Goal: Navigation & Orientation: Find specific page/section

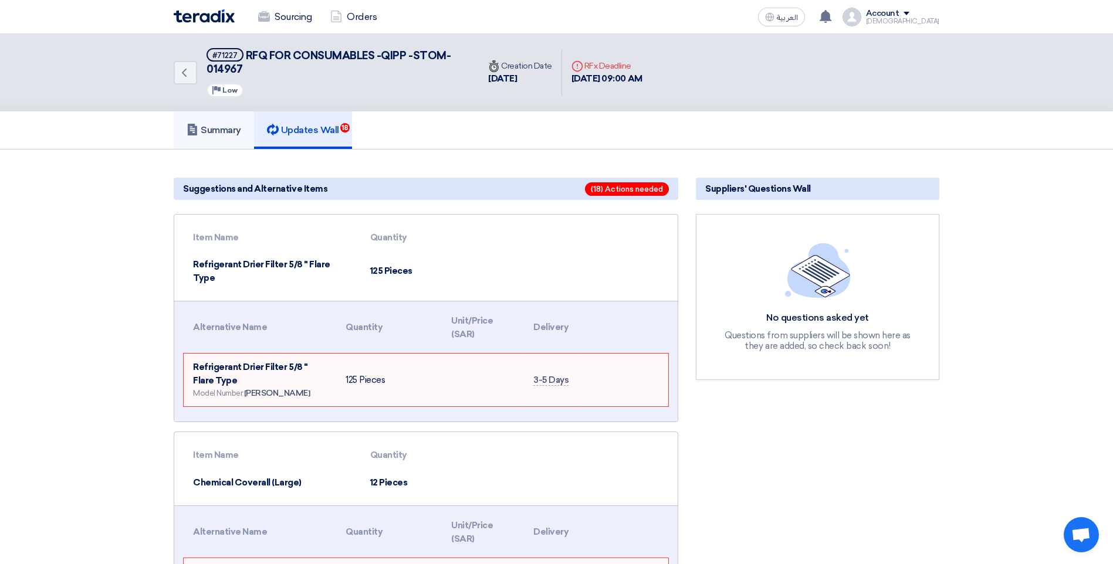
click at [230, 130] on h5 "Summary" at bounding box center [214, 130] width 55 height 12
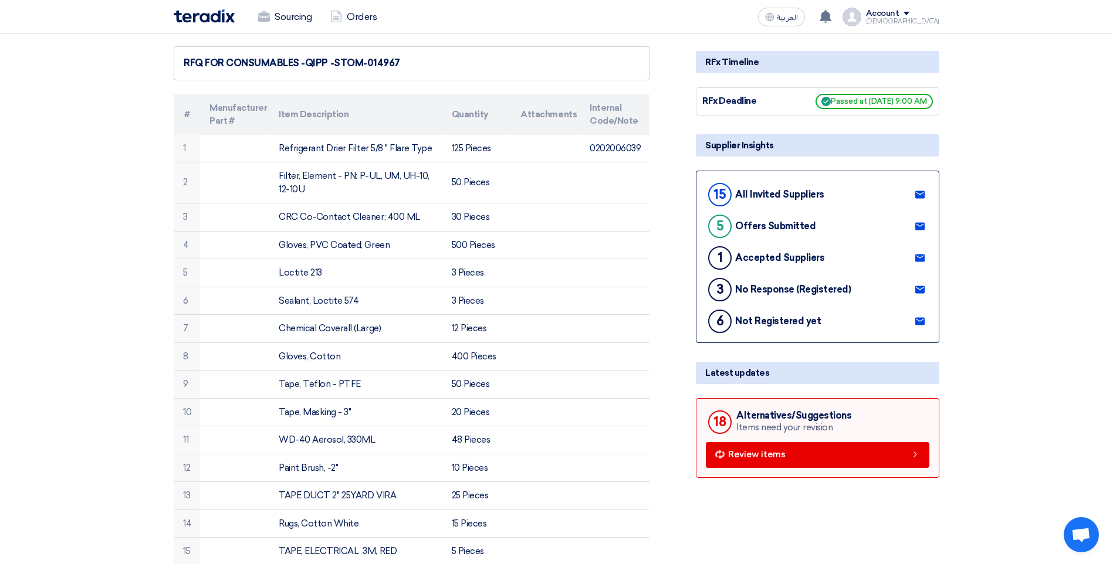
scroll to position [59, 0]
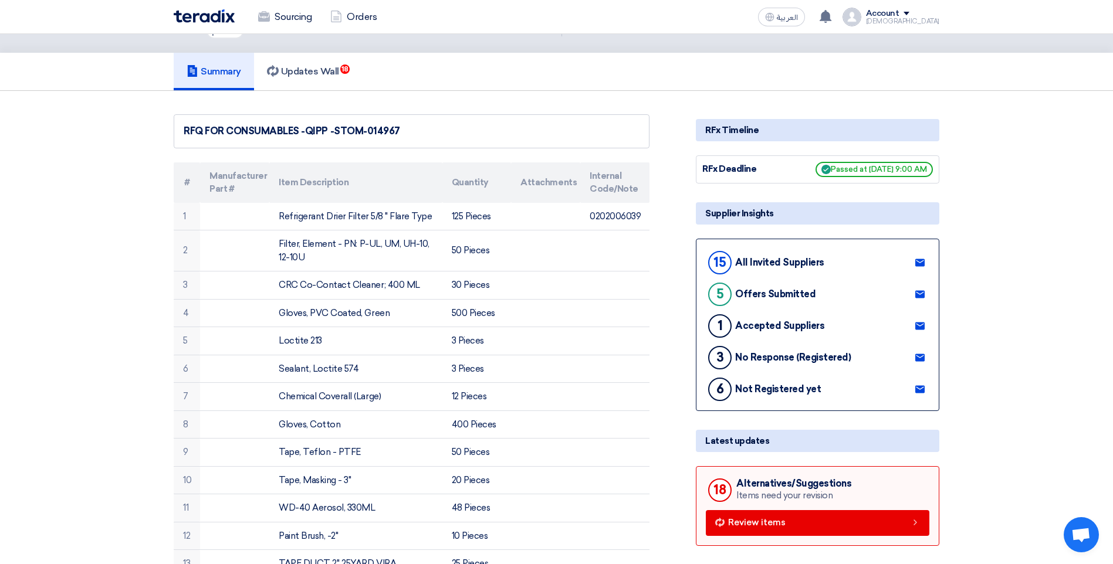
drag, startPoint x: 826, startPoint y: 297, endPoint x: 697, endPoint y: 302, distance: 128.6
click at [697, 302] on div "15 All Invited Suppliers 5 Offers Submitted 1 Accepted Suppliers 3 No Response …" at bounding box center [817, 325] width 243 height 172
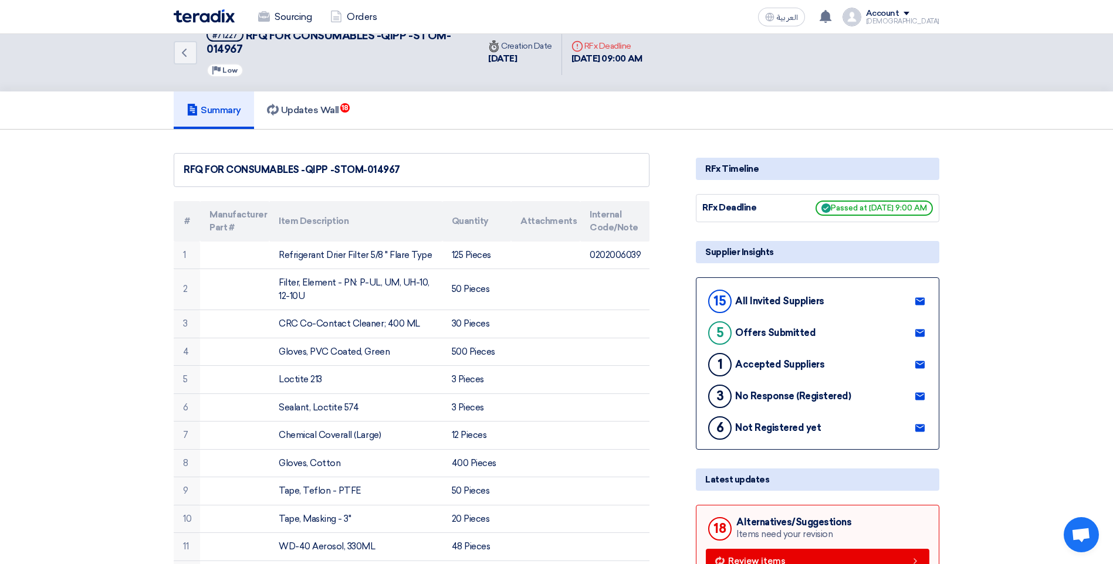
scroll to position [0, 0]
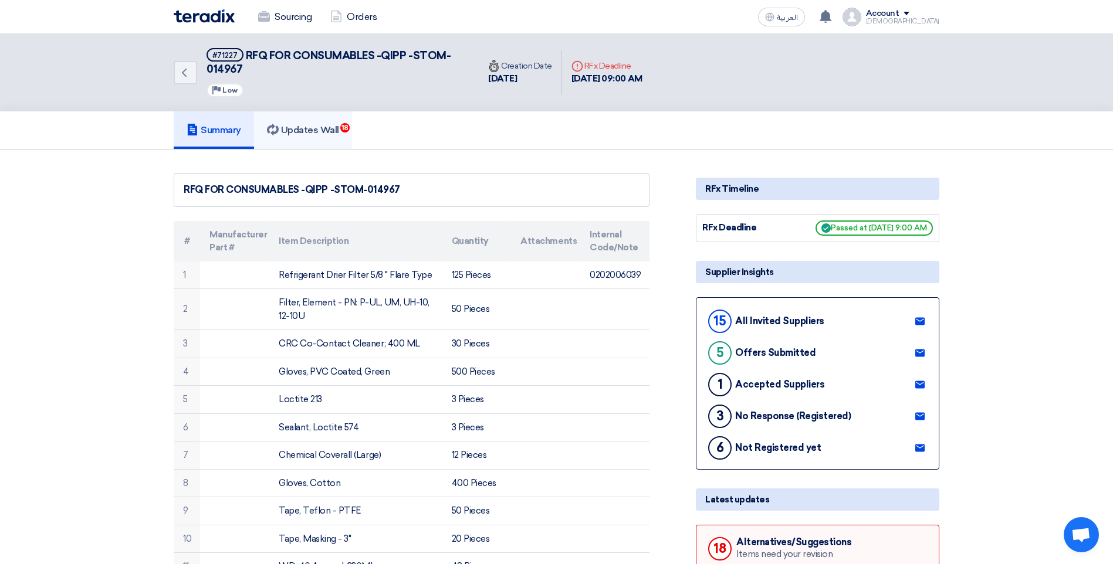
click at [321, 131] on h5 "Updates Wall 18" at bounding box center [303, 130] width 72 height 12
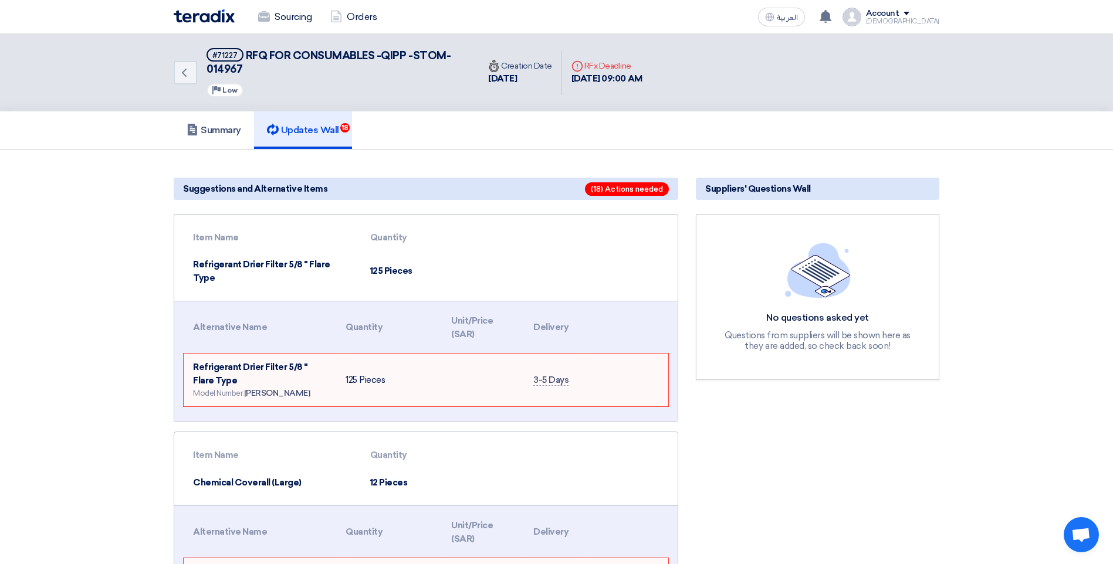
scroll to position [59, 0]
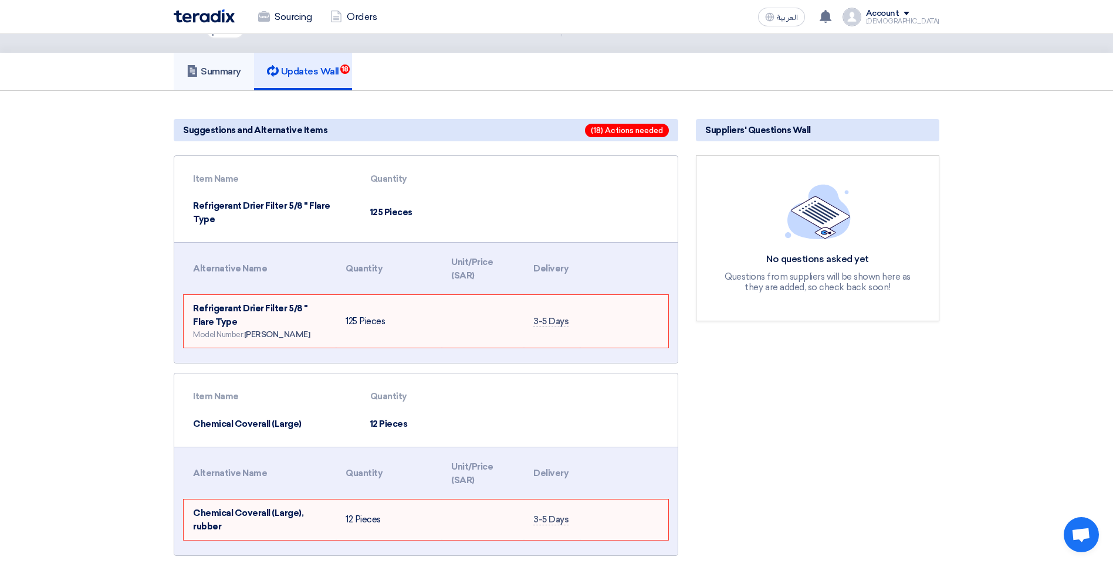
click at [227, 67] on h5 "Summary" at bounding box center [214, 72] width 55 height 12
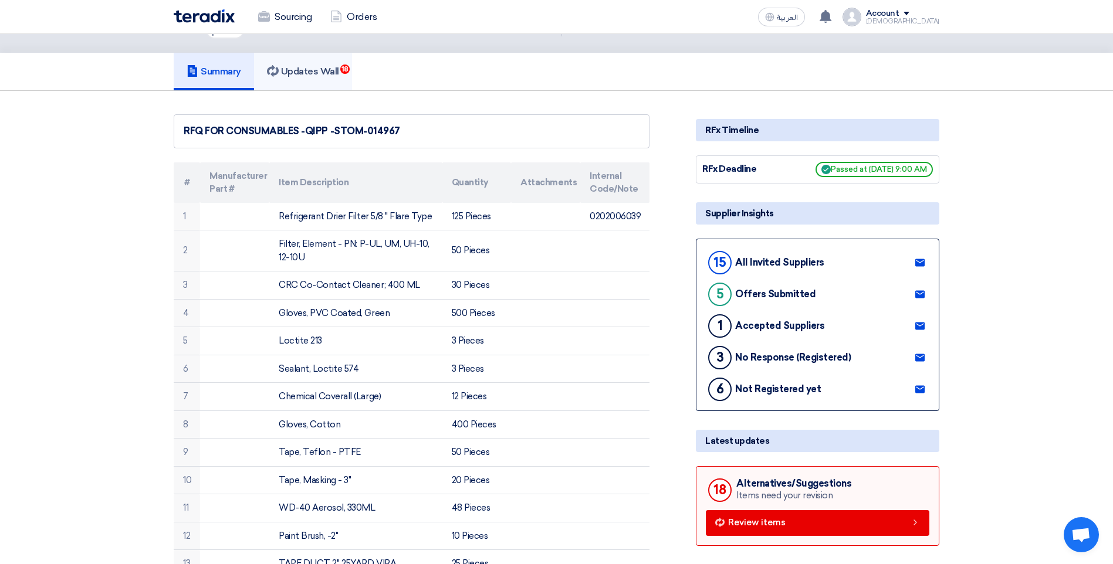
click at [311, 74] on h5 "Updates Wall 18" at bounding box center [303, 72] width 72 height 12
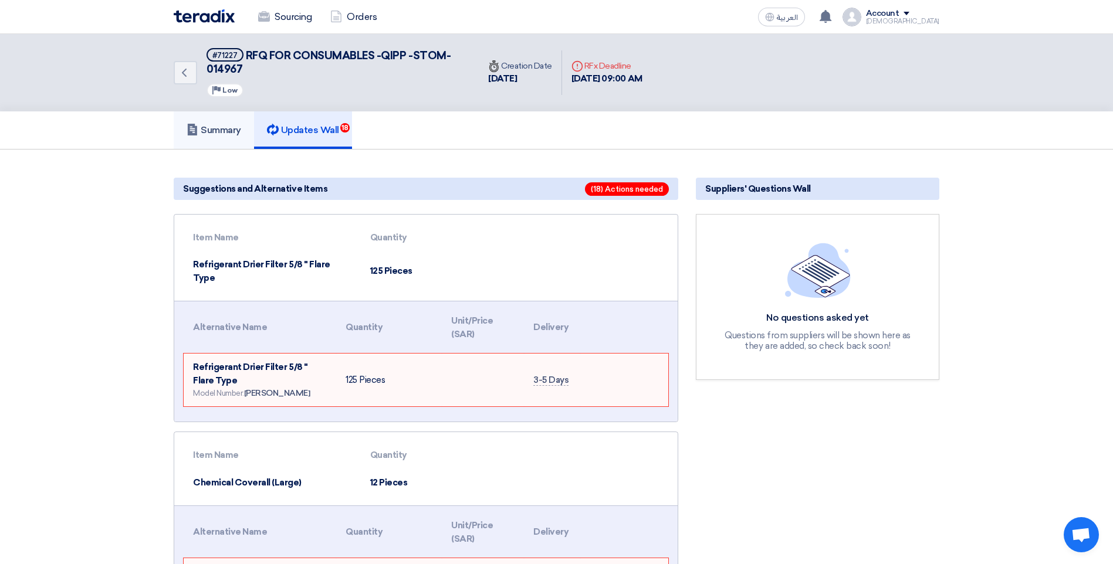
click at [226, 131] on h5 "Summary" at bounding box center [214, 130] width 55 height 12
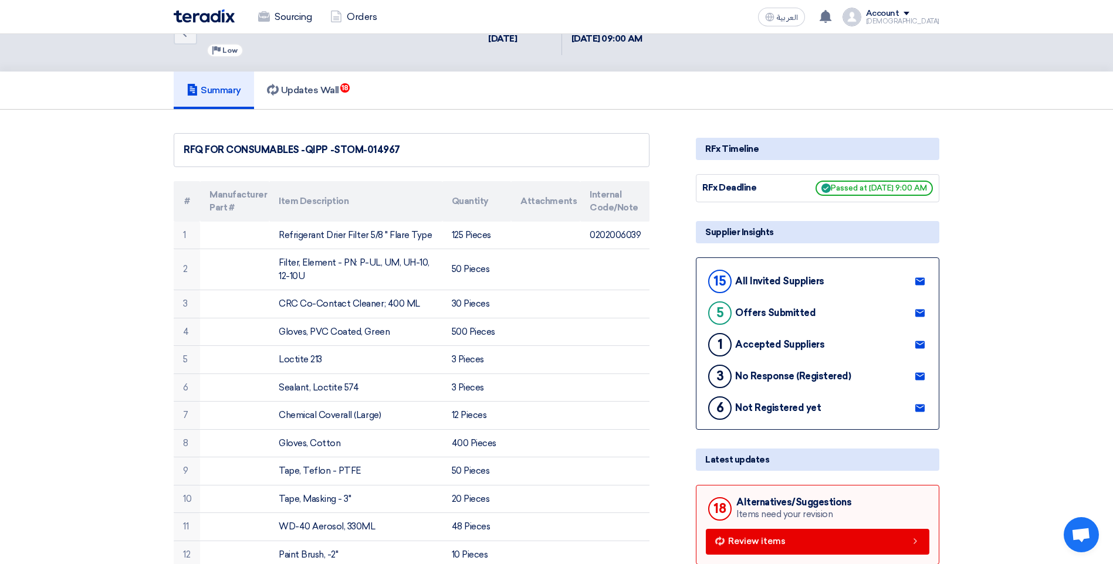
scroll to position [59, 0]
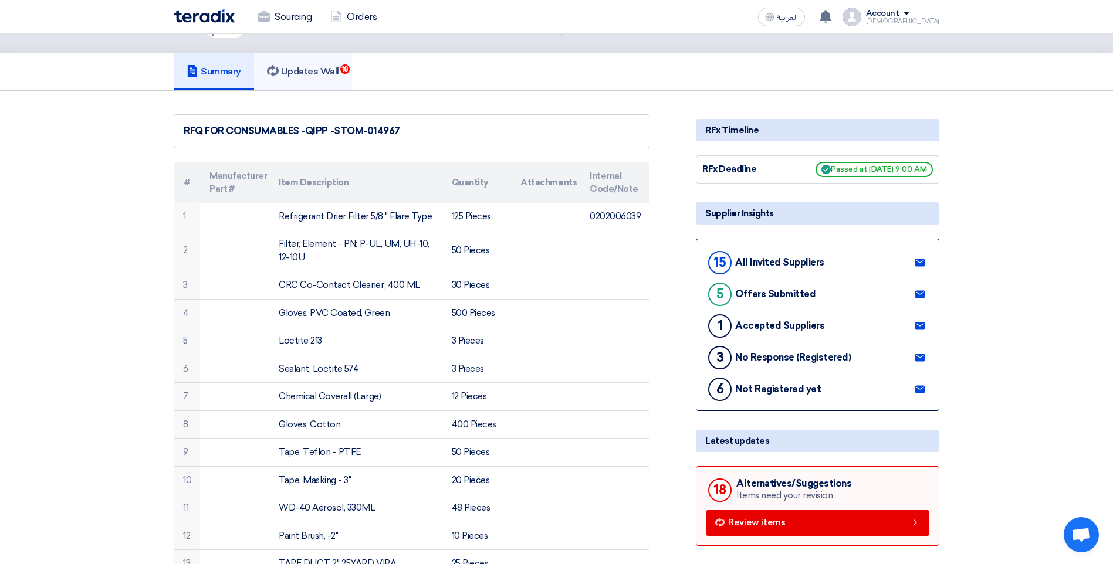
click at [307, 70] on h5 "Updates Wall 18" at bounding box center [303, 72] width 72 height 12
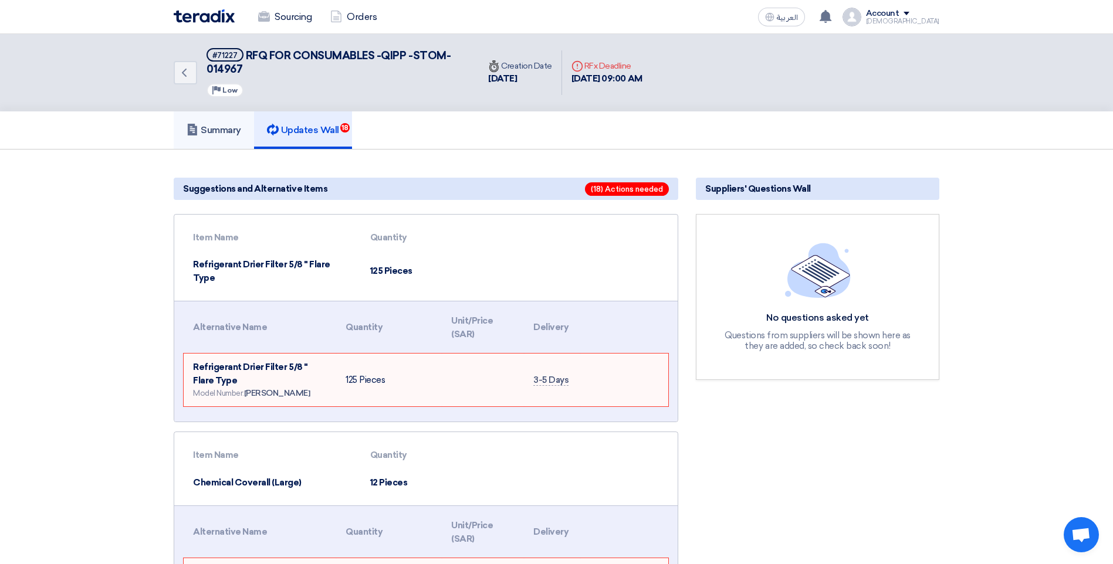
click at [233, 128] on h5 "Summary" at bounding box center [214, 130] width 55 height 12
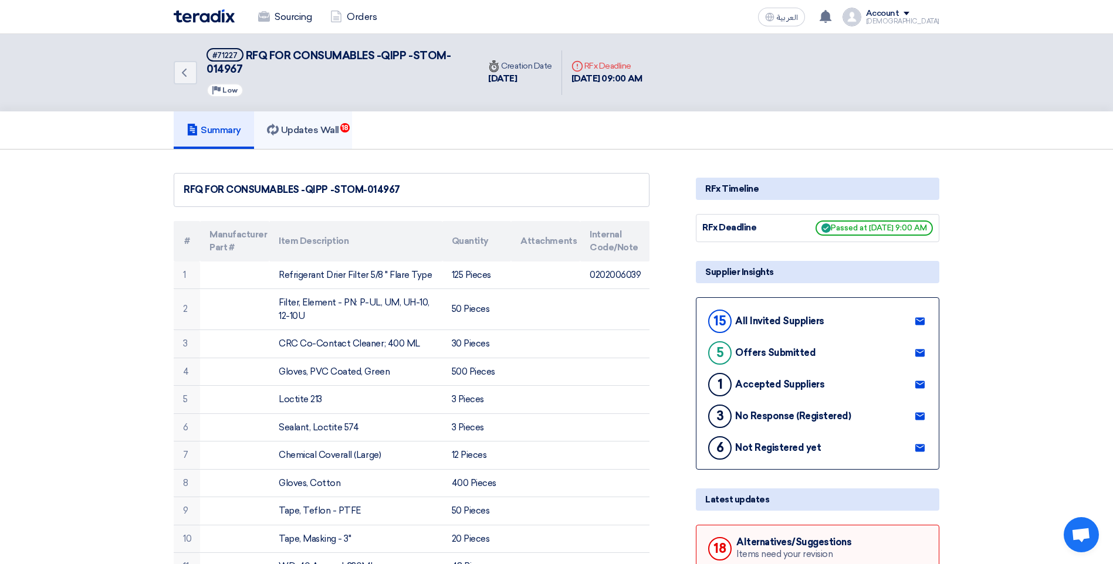
click at [314, 131] on h5 "Updates Wall 18" at bounding box center [303, 130] width 72 height 12
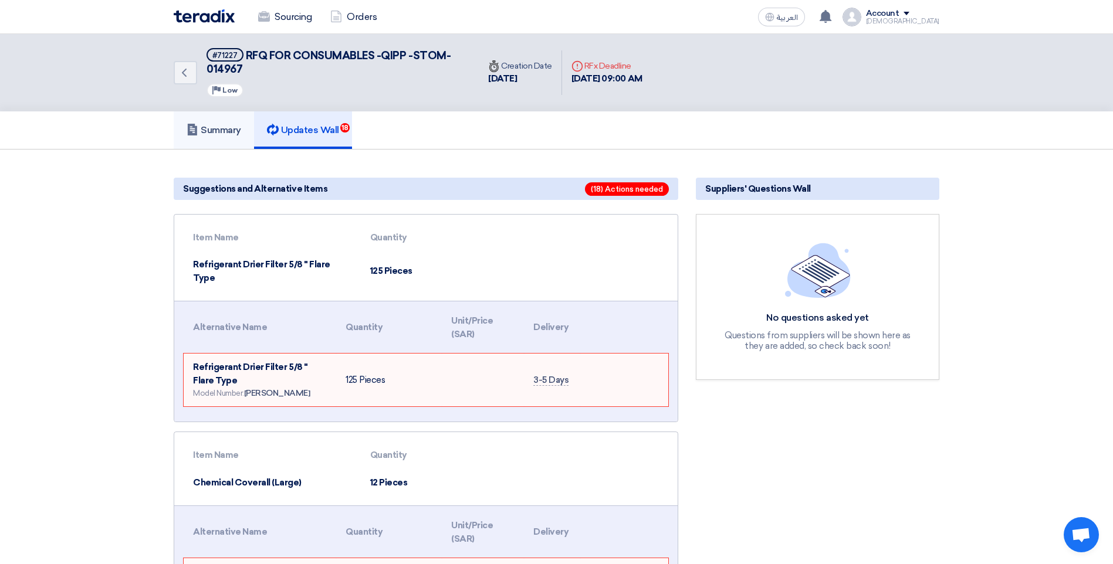
click at [223, 127] on h5 "Summary" at bounding box center [214, 130] width 55 height 12
